Goal: Check status

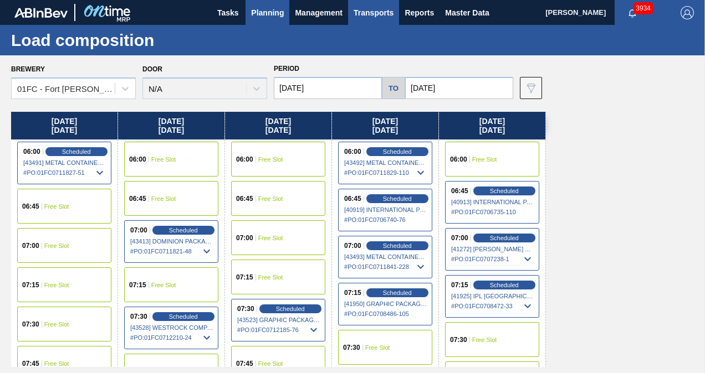
scroll to position [55, 0]
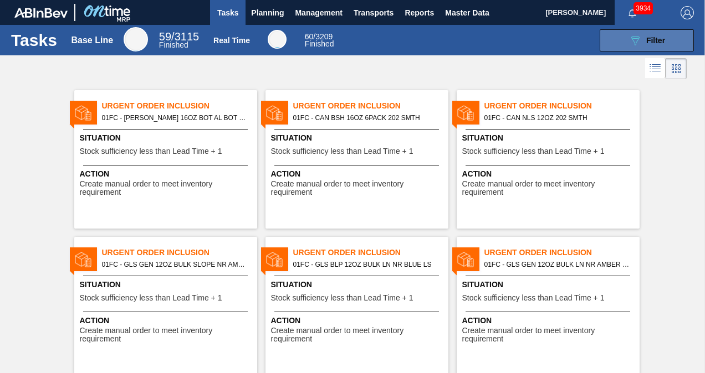
click at [646, 43] on span "Filter" at bounding box center [655, 40] width 19 height 9
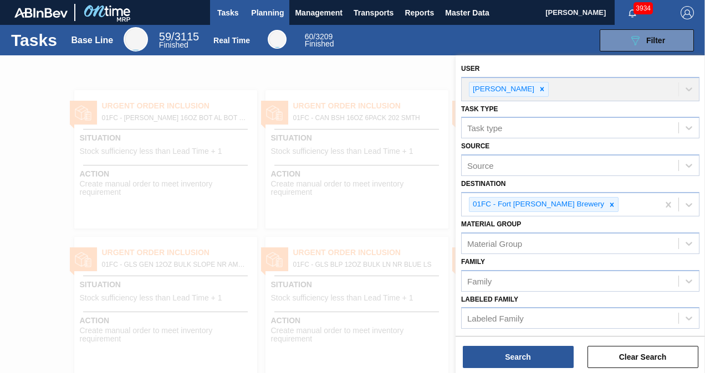
click at [255, 12] on span "Planning" at bounding box center [267, 12] width 33 height 13
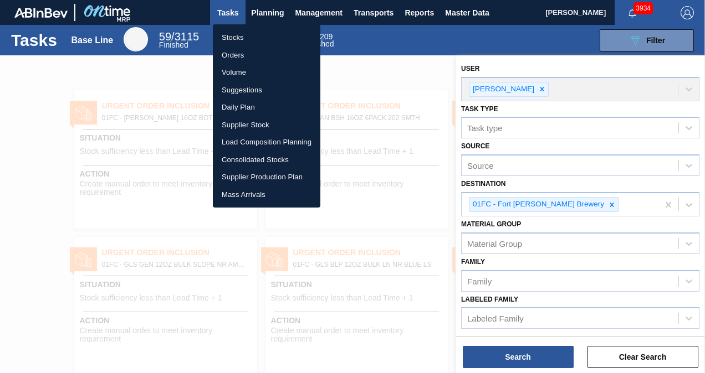
click at [153, 77] on div at bounding box center [352, 186] width 705 height 373
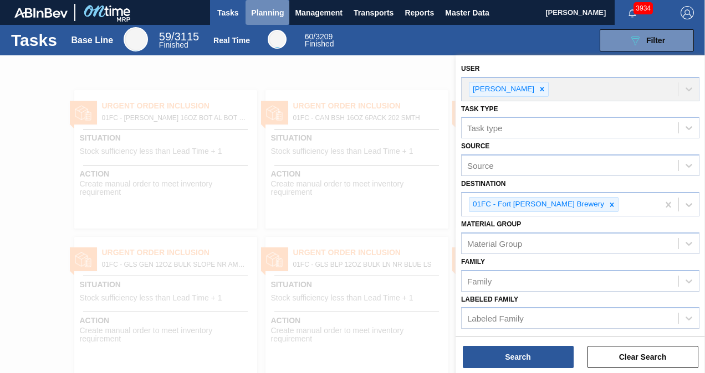
click at [258, 13] on span "Planning" at bounding box center [267, 12] width 33 height 13
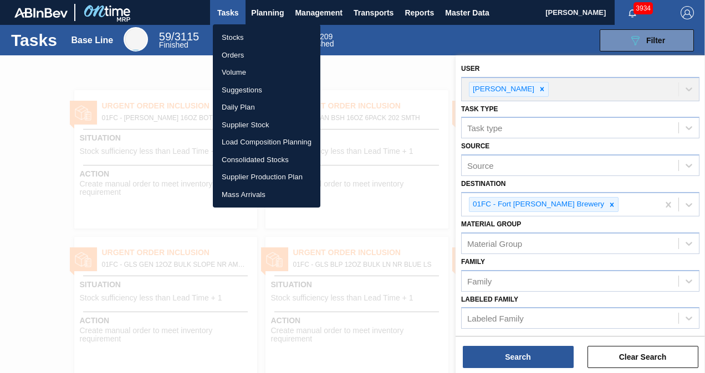
click at [254, 37] on li "Stocks" at bounding box center [266, 38] width 107 height 18
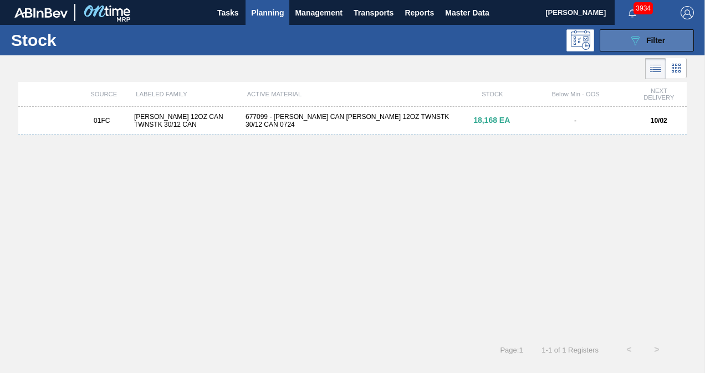
click at [620, 40] on button "089F7B8B-B2A5-4AFE-B5C0-19BA573D28AC Filter" at bounding box center [646, 40] width 94 height 22
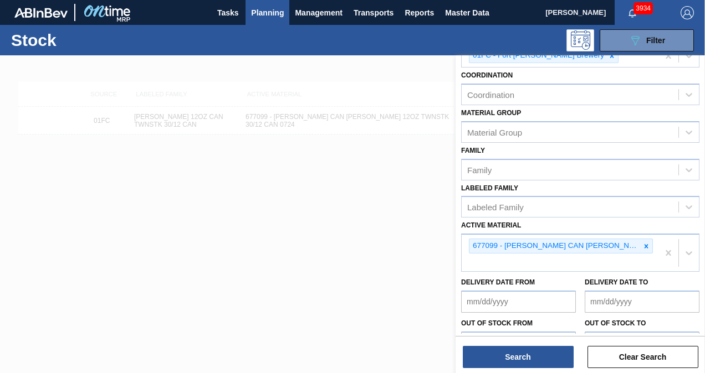
scroll to position [172, 0]
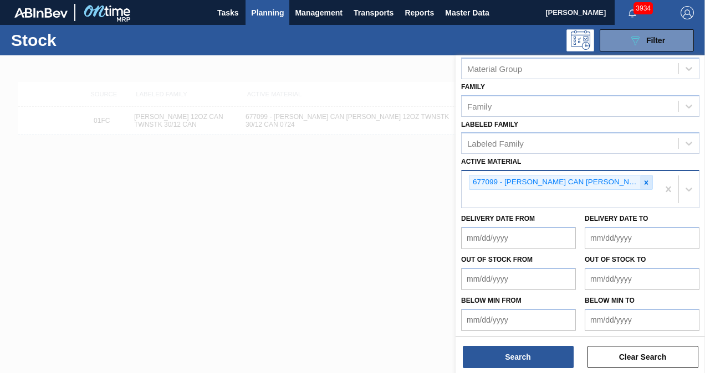
click at [646, 183] on icon at bounding box center [646, 183] width 8 height 8
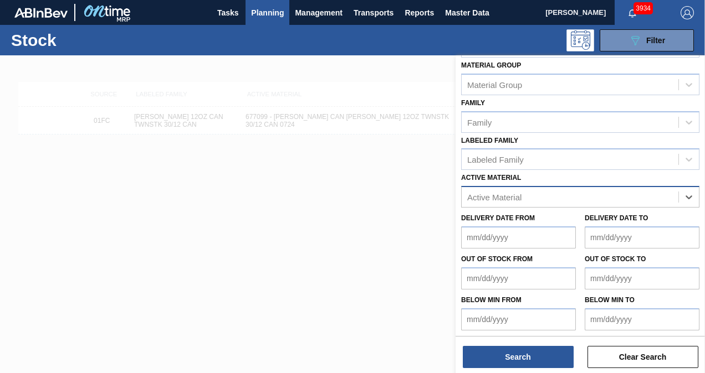
click at [616, 193] on div "Stock Status Stock Status Source Source Destination 01FC - [GEOGRAPHIC_DATA][PE…" at bounding box center [579, 117] width 249 height 437
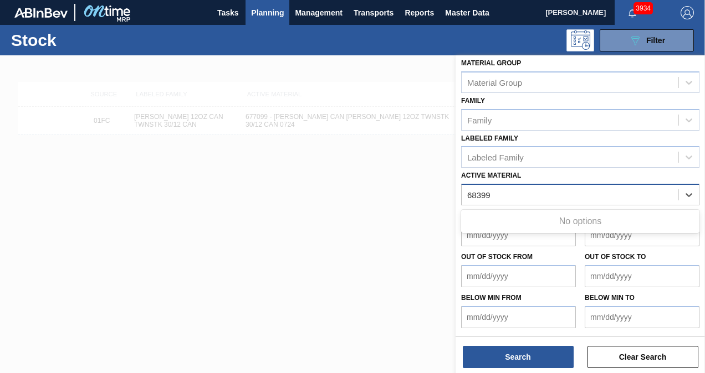
scroll to position [156, 0]
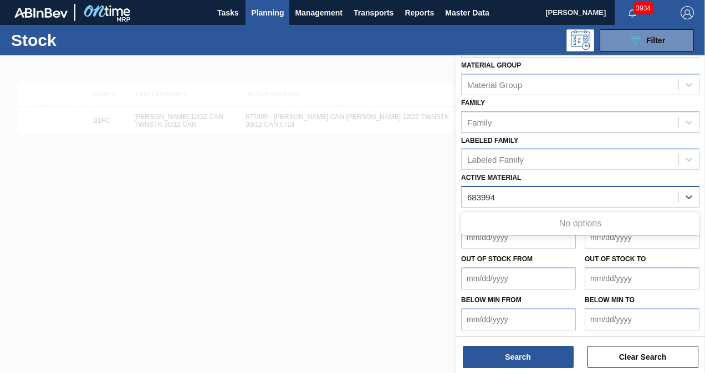
type Material "683994"
click at [399, 201] on div at bounding box center [352, 241] width 705 height 373
